Goal: Task Accomplishment & Management: Complete application form

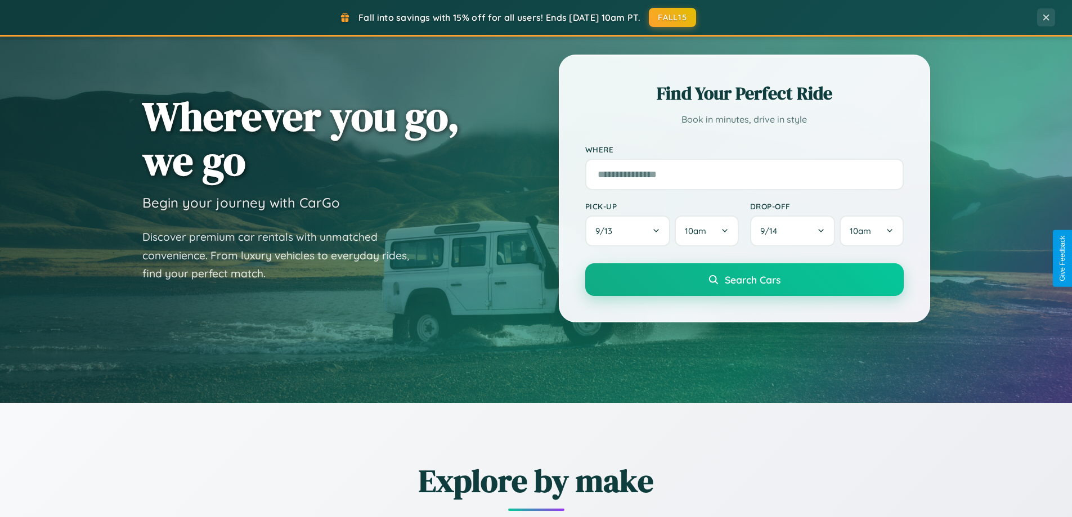
scroll to position [243, 0]
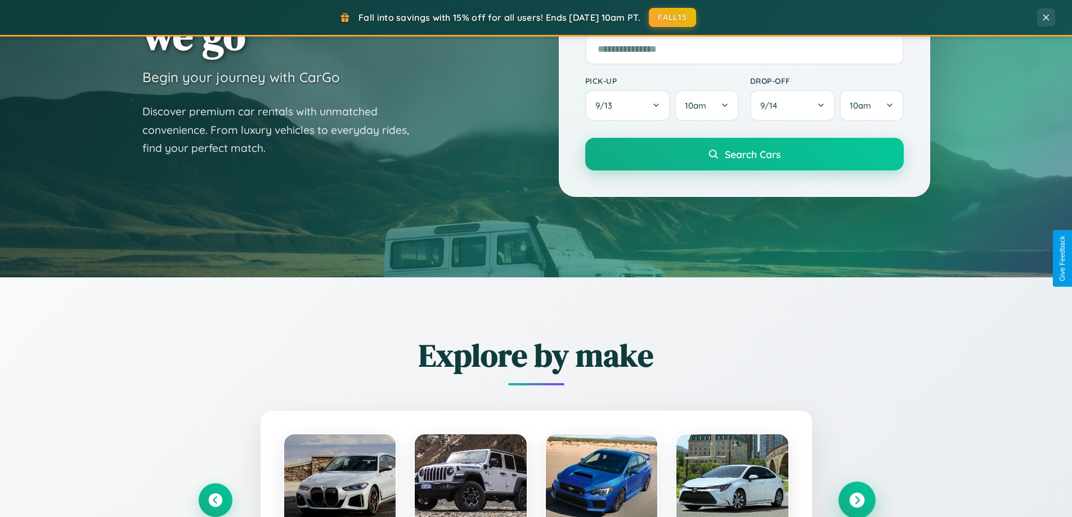
click at [856, 500] on icon at bounding box center [856, 500] width 15 height 15
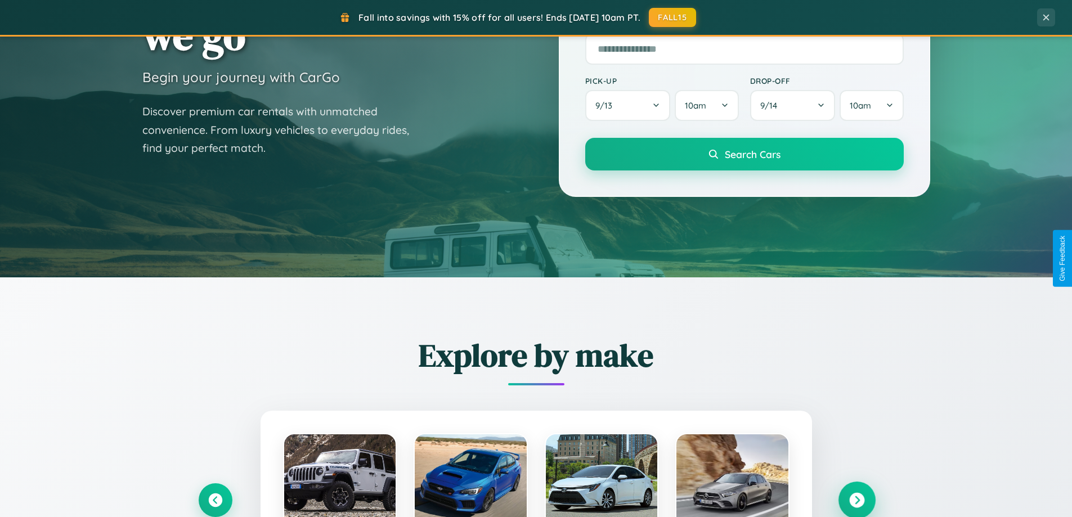
click at [856, 499] on icon at bounding box center [856, 500] width 15 height 15
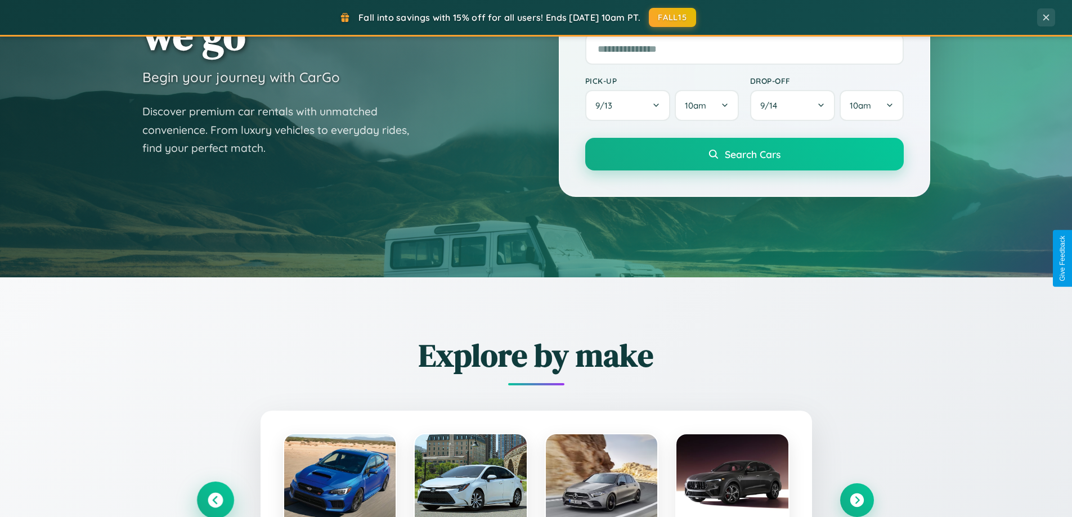
click at [215, 500] on icon at bounding box center [215, 500] width 15 height 15
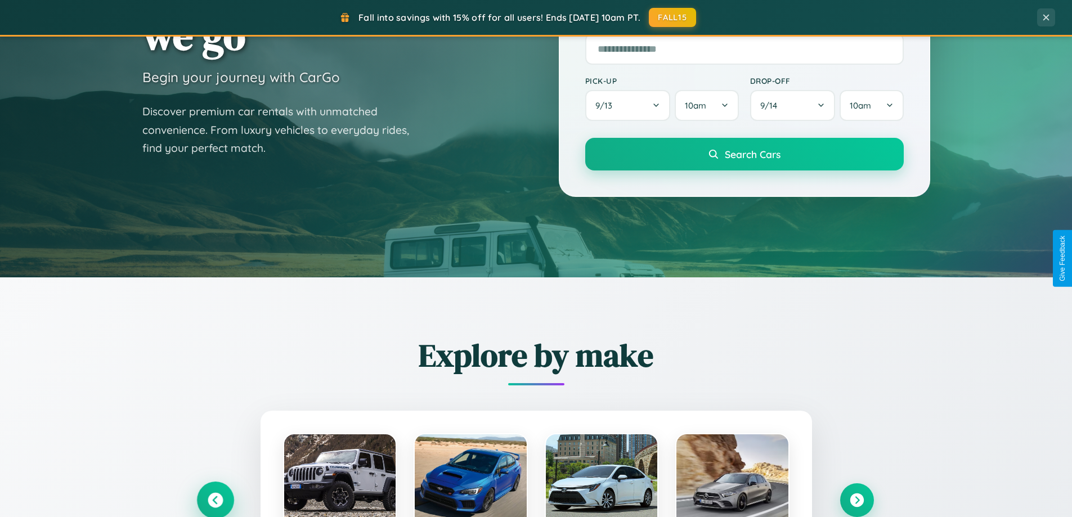
scroll to position [2165, 0]
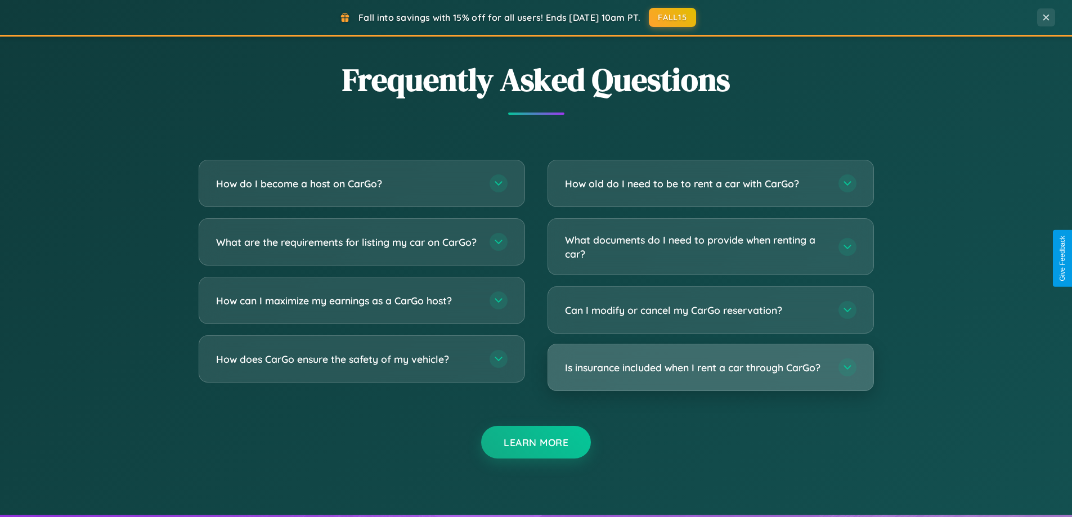
click at [710, 369] on h3 "Is insurance included when I rent a car through CarGo?" at bounding box center [696, 368] width 262 height 14
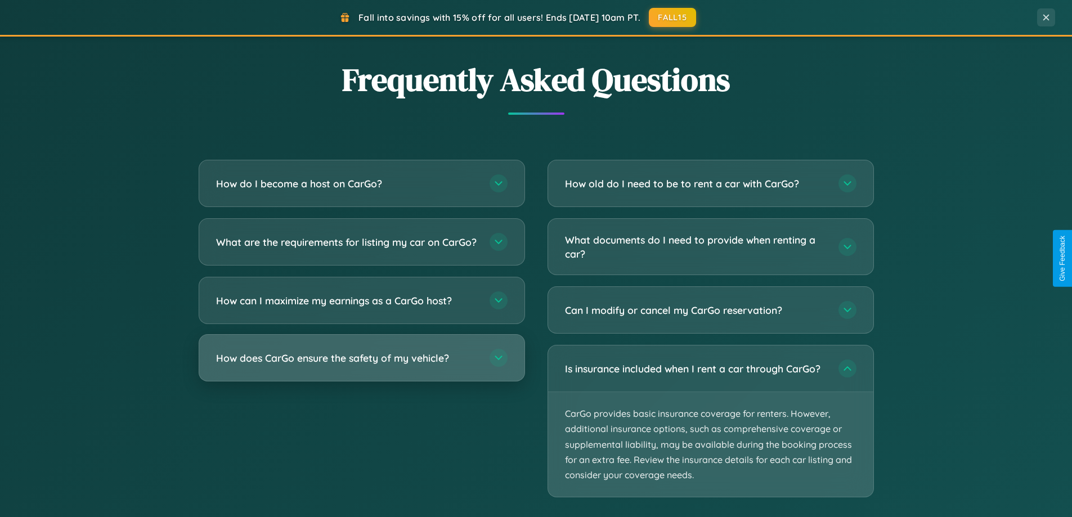
click at [361, 365] on h3 "How does CarGo ensure the safety of my vehicle?" at bounding box center [347, 358] width 262 height 14
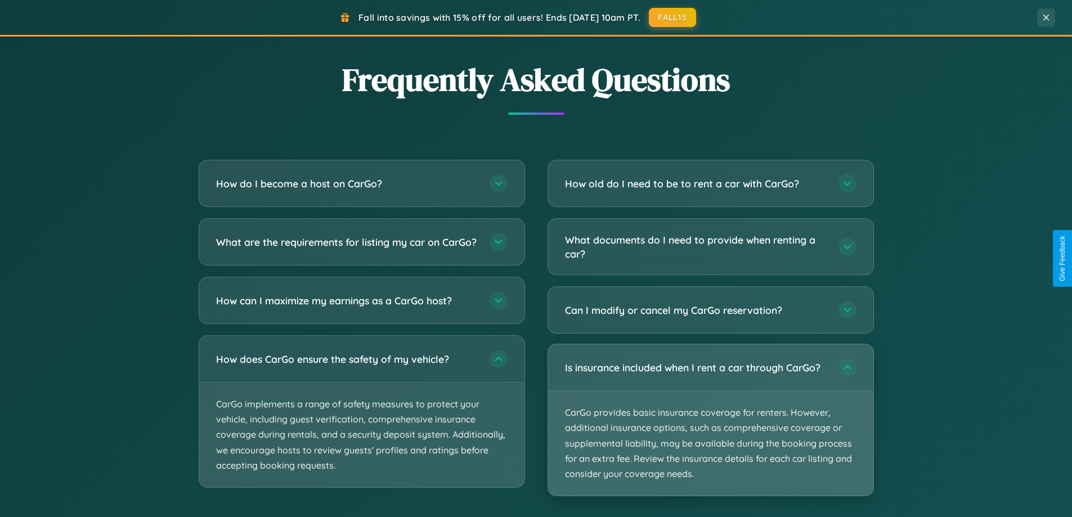
click at [710, 420] on p "CarGo provides basic insurance coverage for renters. However, additional insura…" at bounding box center [710, 443] width 325 height 105
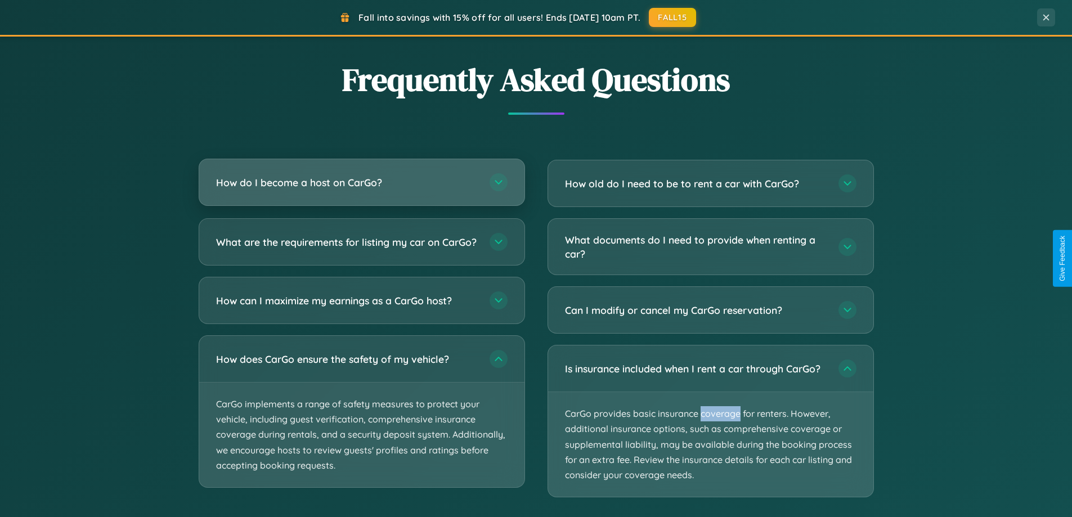
click at [361, 183] on h3 "How do I become a host on CarGo?" at bounding box center [347, 183] width 262 height 14
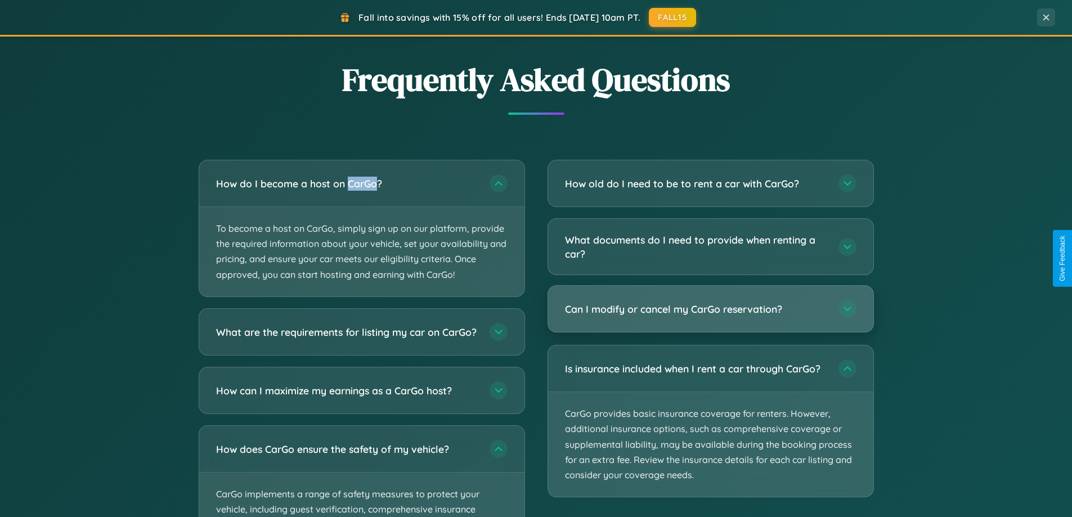
click at [710, 310] on h3 "Can I modify or cancel my CarGo reservation?" at bounding box center [696, 309] width 262 height 14
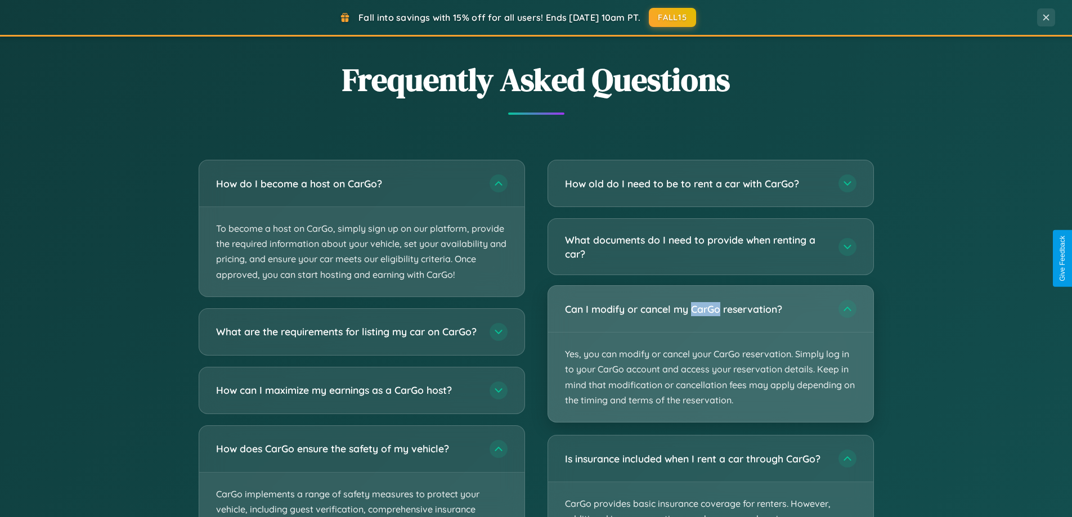
scroll to position [0, 0]
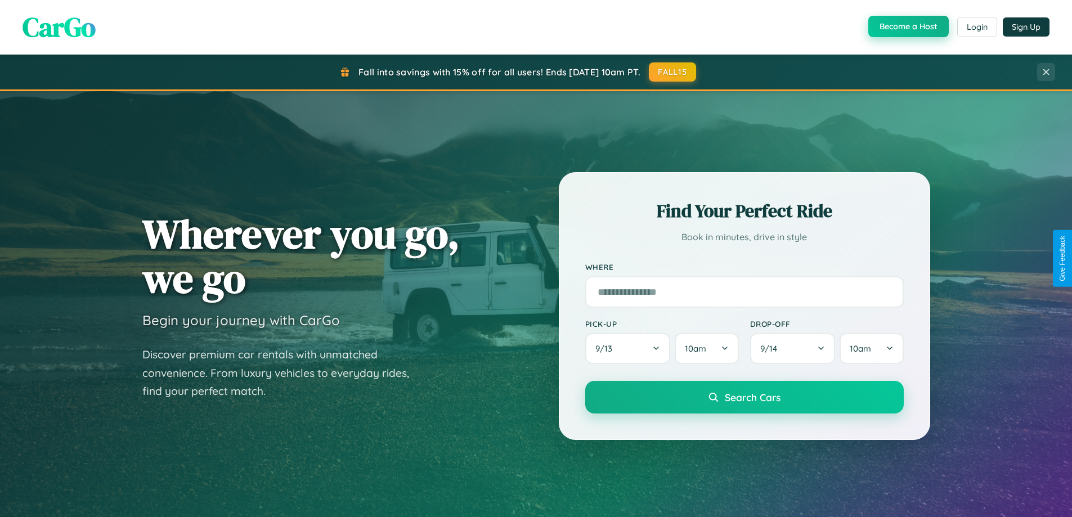
click at [907, 27] on button "Become a Host" at bounding box center [908, 26] width 80 height 21
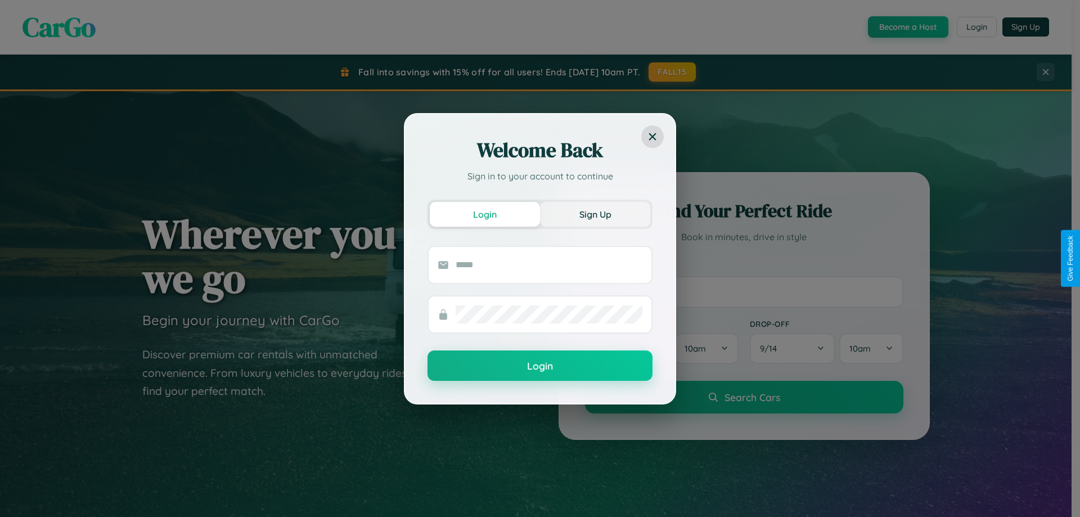
click at [595, 214] on button "Sign Up" at bounding box center [595, 214] width 110 height 25
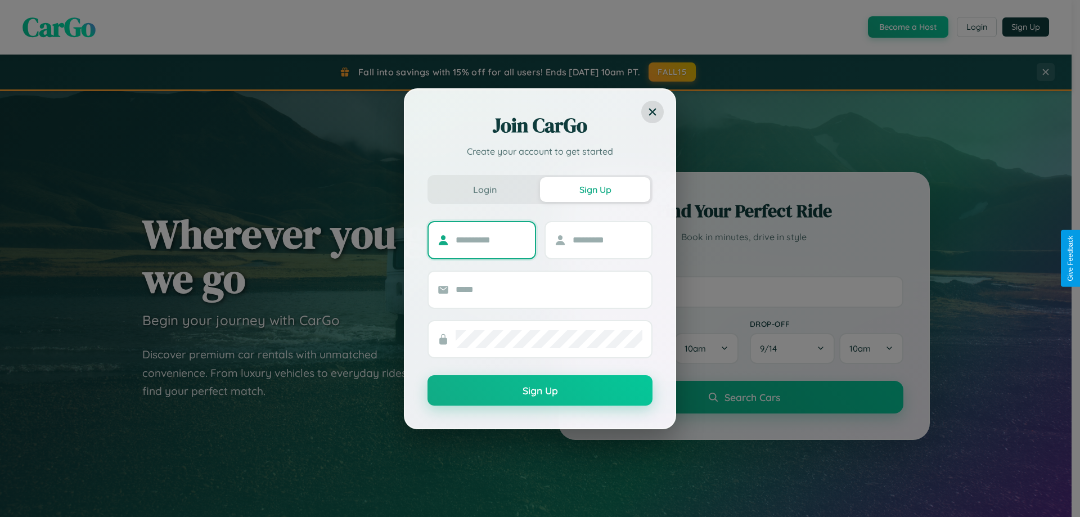
click at [491, 240] on input "text" at bounding box center [491, 240] width 70 height 18
type input "*****"
click at [607, 240] on input "text" at bounding box center [608, 240] width 70 height 18
type input "****"
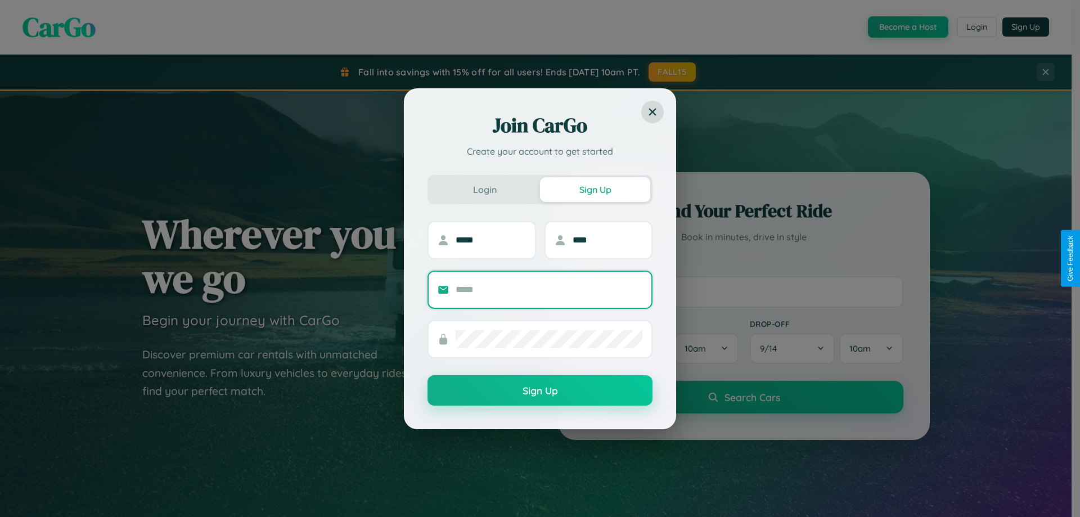
click at [549, 289] on input "text" at bounding box center [549, 290] width 187 height 18
type input "**********"
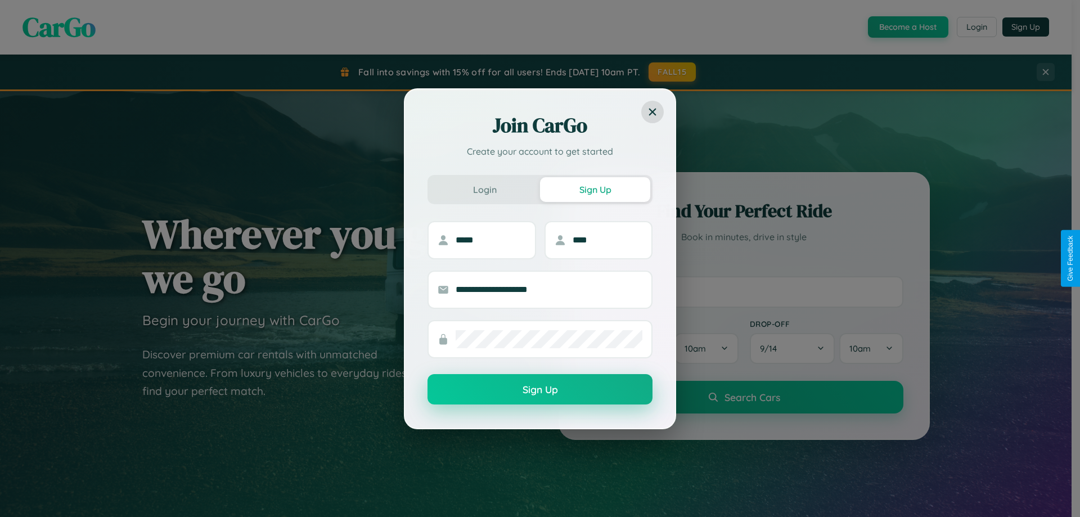
click at [540, 390] on button "Sign Up" at bounding box center [540, 389] width 225 height 30
